Goal: Task Accomplishment & Management: Use online tool/utility

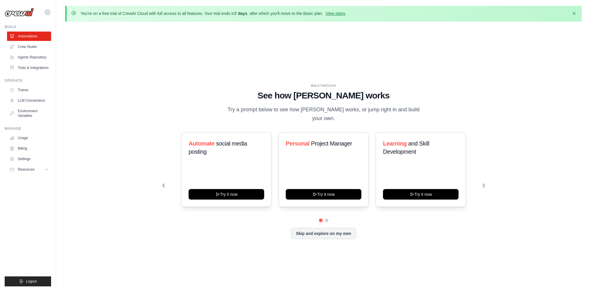
click at [46, 10] on icon at bounding box center [47, 12] width 7 height 7
click at [70, 37] on span "Settings" at bounding box center [73, 36] width 46 height 6
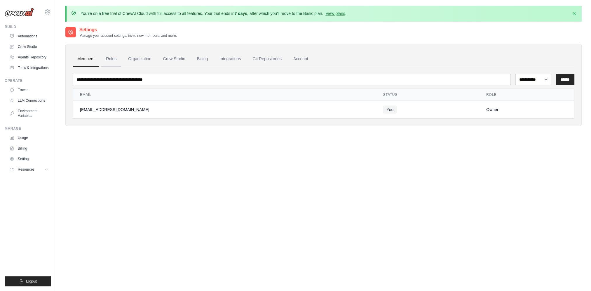
click at [108, 57] on link "Roles" at bounding box center [111, 59] width 20 height 16
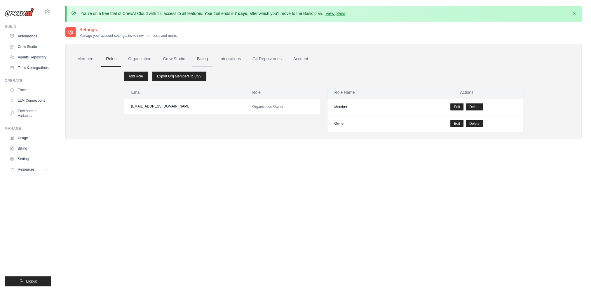
click at [201, 58] on link "Billing" at bounding box center [202, 59] width 20 height 16
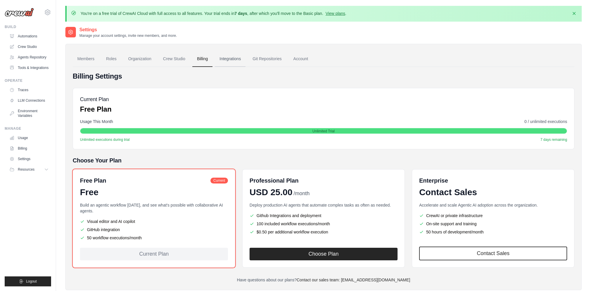
click at [224, 60] on link "Integrations" at bounding box center [230, 59] width 31 height 16
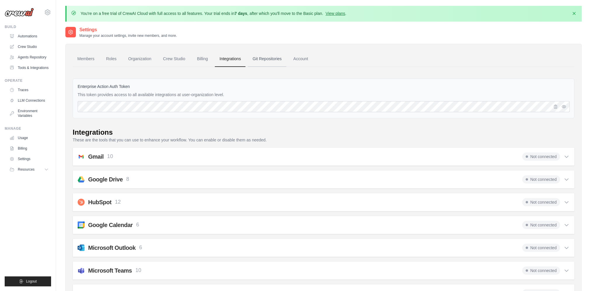
click at [281, 60] on link "Git Repositories" at bounding box center [267, 59] width 39 height 16
click at [310, 56] on link "Account" at bounding box center [301, 59] width 24 height 16
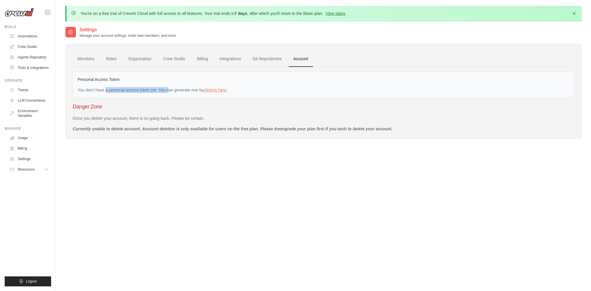
drag, startPoint x: 90, startPoint y: 88, endPoint x: 155, endPoint y: 92, distance: 65.2
click at [155, 92] on div "You don't have a personal access token yet. You can generate one by clicking he…" at bounding box center [324, 90] width 492 height 6
click at [172, 58] on link "Crew Studio" at bounding box center [175, 59] width 32 height 16
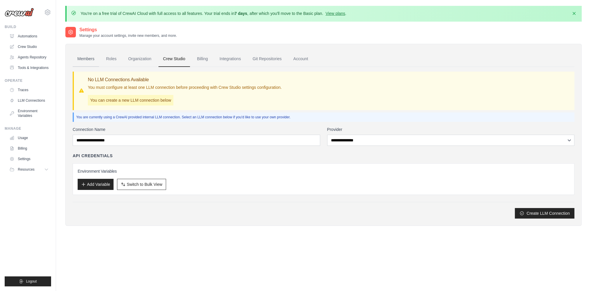
click at [91, 62] on link "Members" at bounding box center [86, 59] width 26 height 16
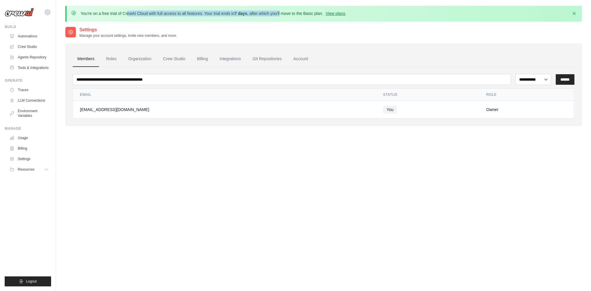
drag, startPoint x: 89, startPoint y: 14, endPoint x: 288, endPoint y: 16, distance: 199.1
click at [288, 16] on div "You're on a free trial of CrewAI Cloud with full access to all features. Your t…" at bounding box center [323, 14] width 517 height 16
click at [224, 18] on div "You're on a free trial of CrewAI Cloud with full access to all features. Your t…" at bounding box center [323, 14] width 517 height 16
click at [347, 16] on div "You're on a free trial of CrewAI Cloud with full access to all features. Your t…" at bounding box center [214, 14] width 266 height 6
click at [345, 13] on link "View plans" at bounding box center [336, 13] width 20 height 5
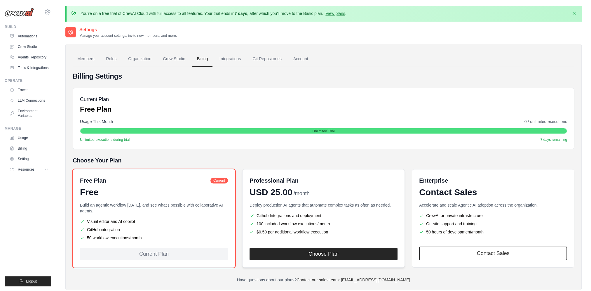
click at [306, 185] on div "Professional Plan USD 25.00 /month" at bounding box center [324, 186] width 148 height 21
drag, startPoint x: 87, startPoint y: 205, endPoint x: 130, endPoint y: 215, distance: 43.9
click at [129, 215] on div "Build an agentic workflow today, and see what's possible with collaborative AI …" at bounding box center [154, 221] width 148 height 39
click at [189, 227] on li "GitHub integration" at bounding box center [154, 230] width 148 height 6
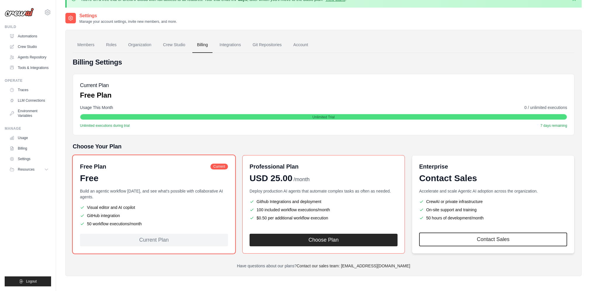
scroll to position [32, 0]
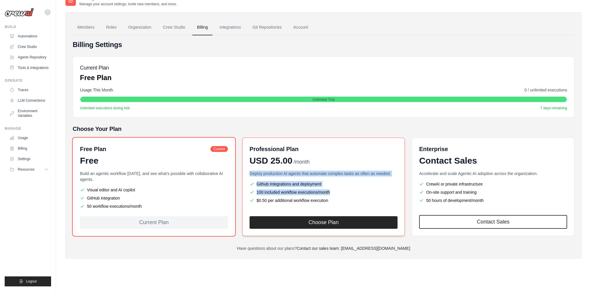
drag, startPoint x: 251, startPoint y: 173, endPoint x: 335, endPoint y: 201, distance: 88.5
click at [335, 201] on div "Deploy production AI agents that automate complex tasks as often as needed. Git…" at bounding box center [324, 190] width 148 height 39
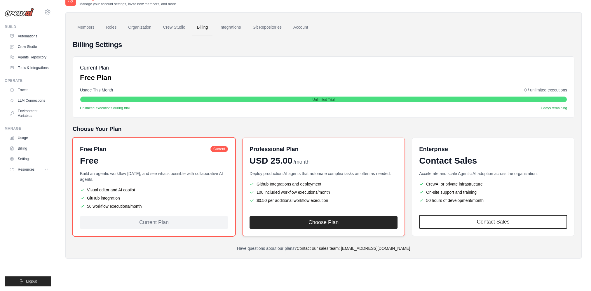
click at [329, 202] on li "$0.50 per additional workflow execution" at bounding box center [324, 200] width 148 height 6
click at [21, 17] on div "jhon552346649@gmail.com Settings" at bounding box center [28, 9] width 46 height 19
click at [22, 16] on img at bounding box center [19, 12] width 29 height 9
click at [23, 13] on img at bounding box center [19, 12] width 29 height 9
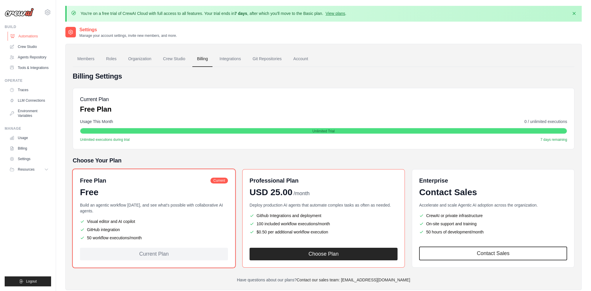
click at [18, 35] on link "Automations" at bounding box center [30, 36] width 44 height 9
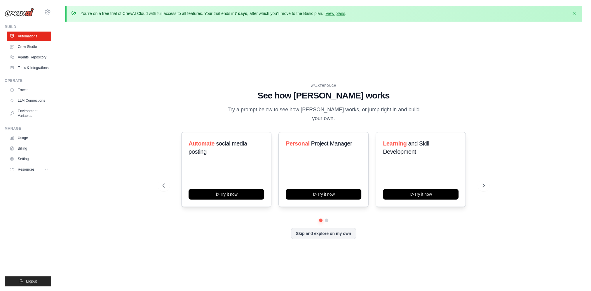
click at [23, 48] on link "Crew Studio" at bounding box center [29, 46] width 44 height 9
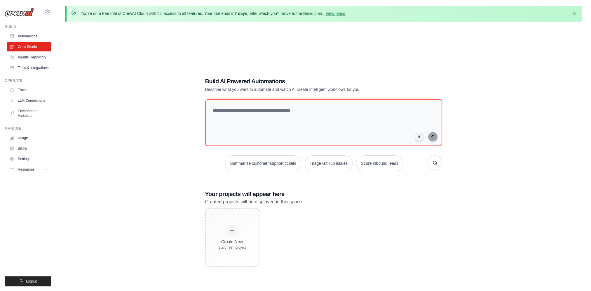
click at [25, 57] on link "Agents Repository" at bounding box center [29, 57] width 44 height 9
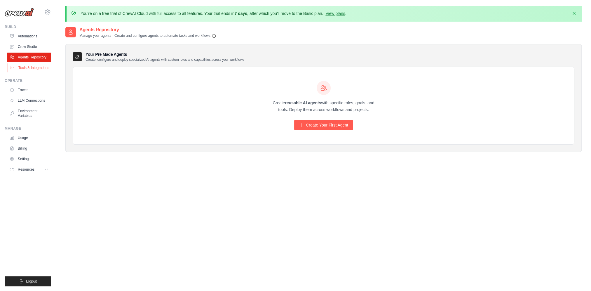
click at [34, 68] on link "Tools & Integrations" at bounding box center [30, 67] width 44 height 9
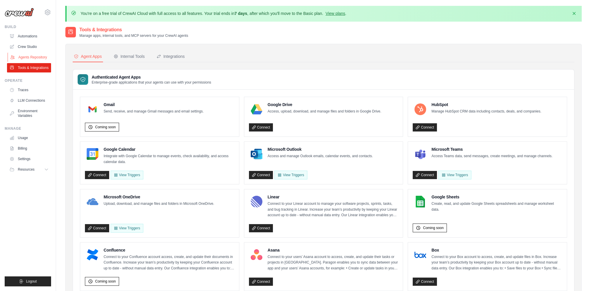
click at [28, 58] on link "Agents Repository" at bounding box center [30, 57] width 44 height 9
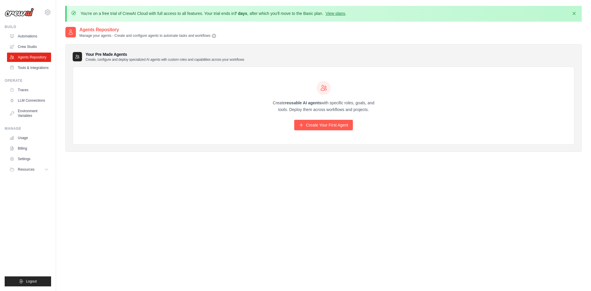
drag, startPoint x: 272, startPoint y: 103, endPoint x: 380, endPoint y: 111, distance: 108.1
click at [380, 111] on div "Create reusable AI agents with specific roles, goals, and tools. Deploy them ac…" at bounding box center [323, 106] width 501 height 78
click at [360, 105] on p "Create reusable AI agents with specific roles, goals, and tools. Deploy them ac…" at bounding box center [324, 106] width 112 height 13
click at [342, 124] on link "Create Your First Agent" at bounding box center [323, 125] width 59 height 11
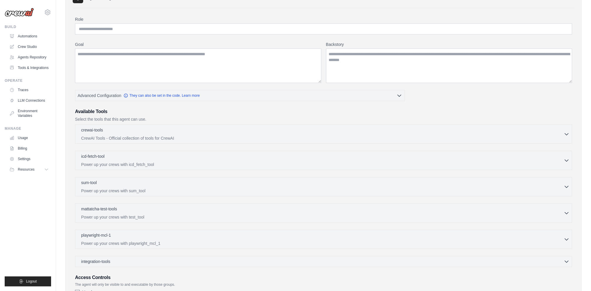
scroll to position [112, 0]
